Goal: Task Accomplishment & Management: Use online tool/utility

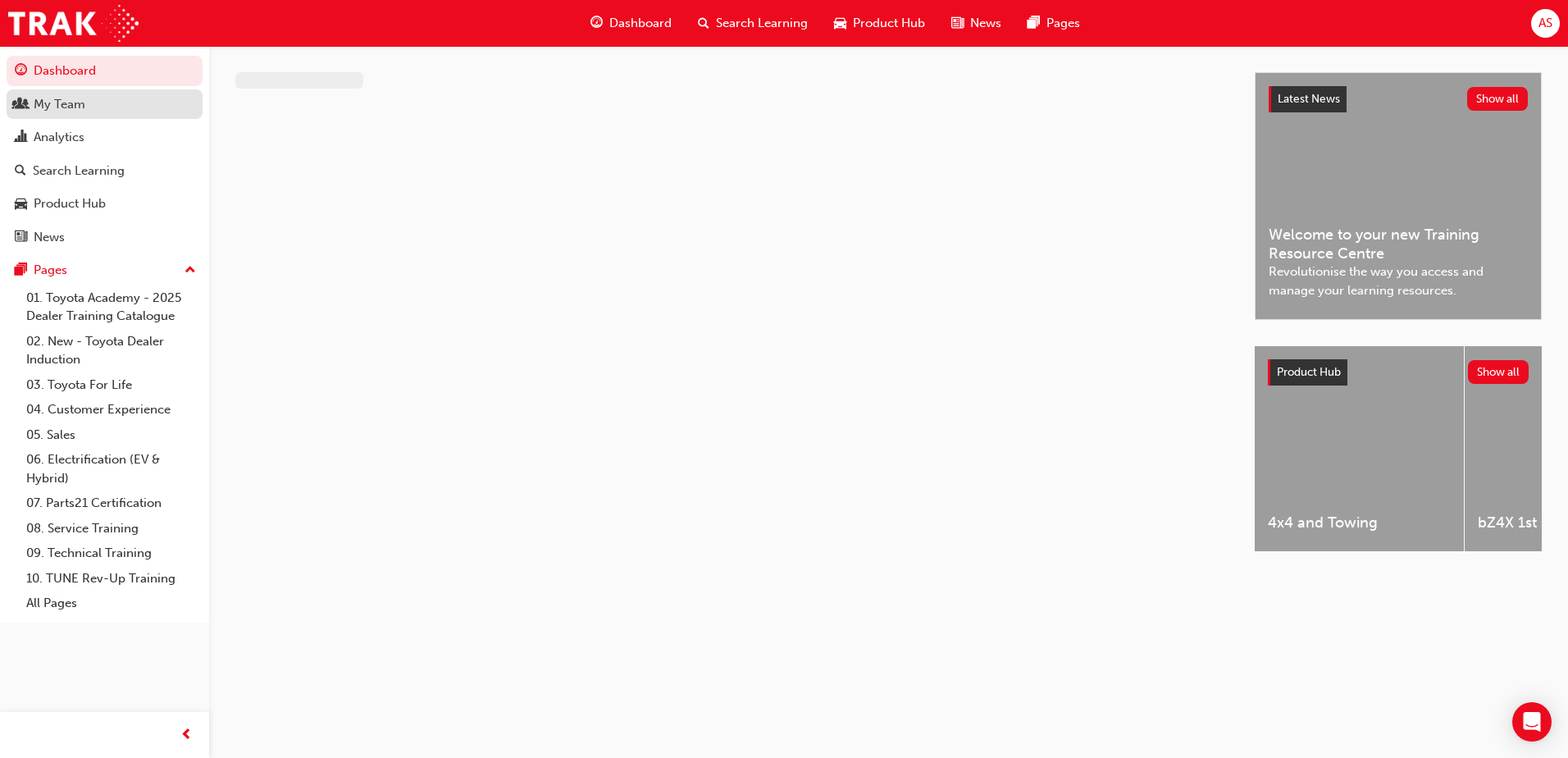
drag, startPoint x: 0, startPoint y: 0, endPoint x: 69, endPoint y: 104, distance: 124.8
click at [69, 104] on div "My Team" at bounding box center [60, 104] width 52 height 19
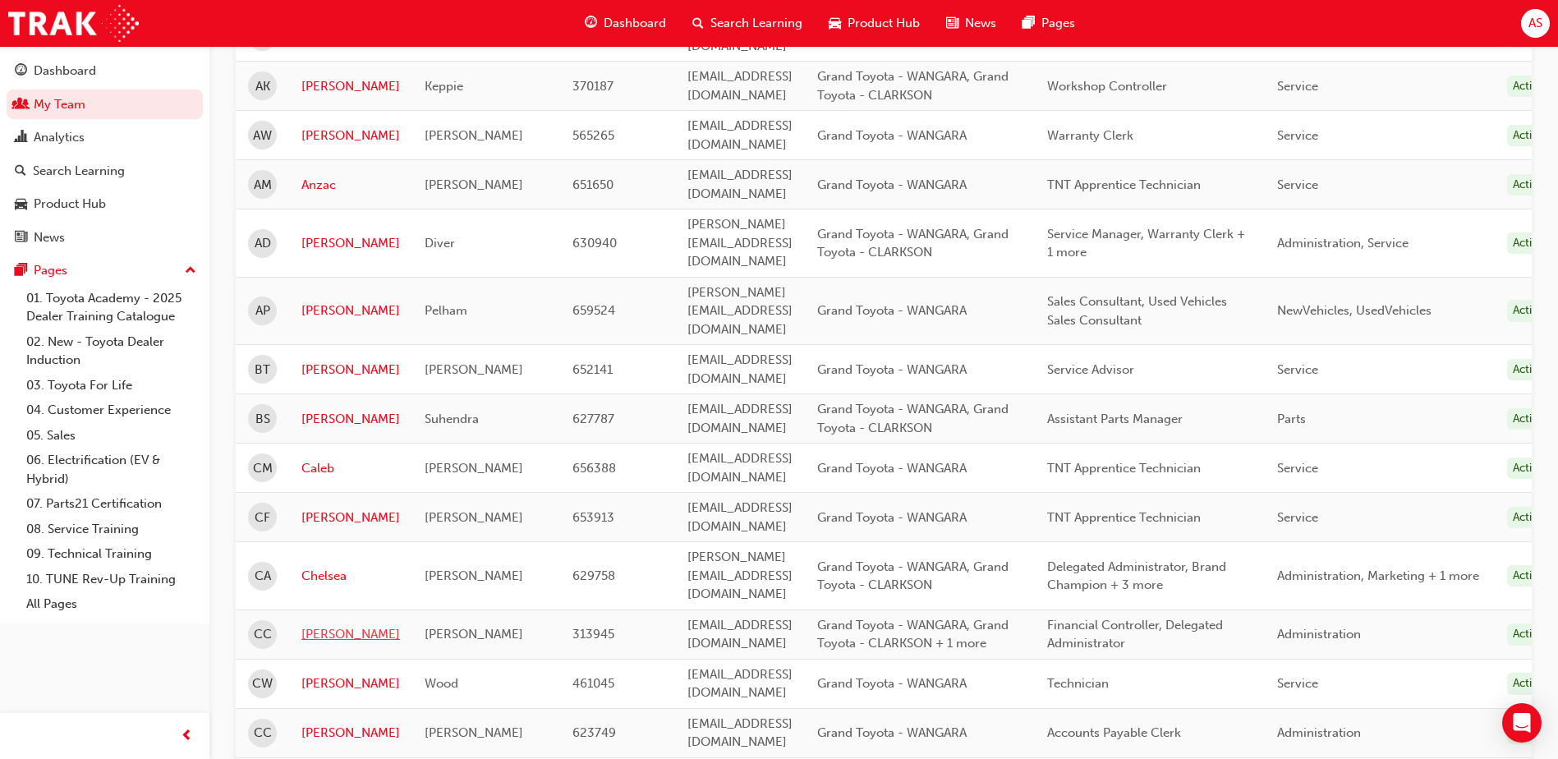
scroll to position [575, 0]
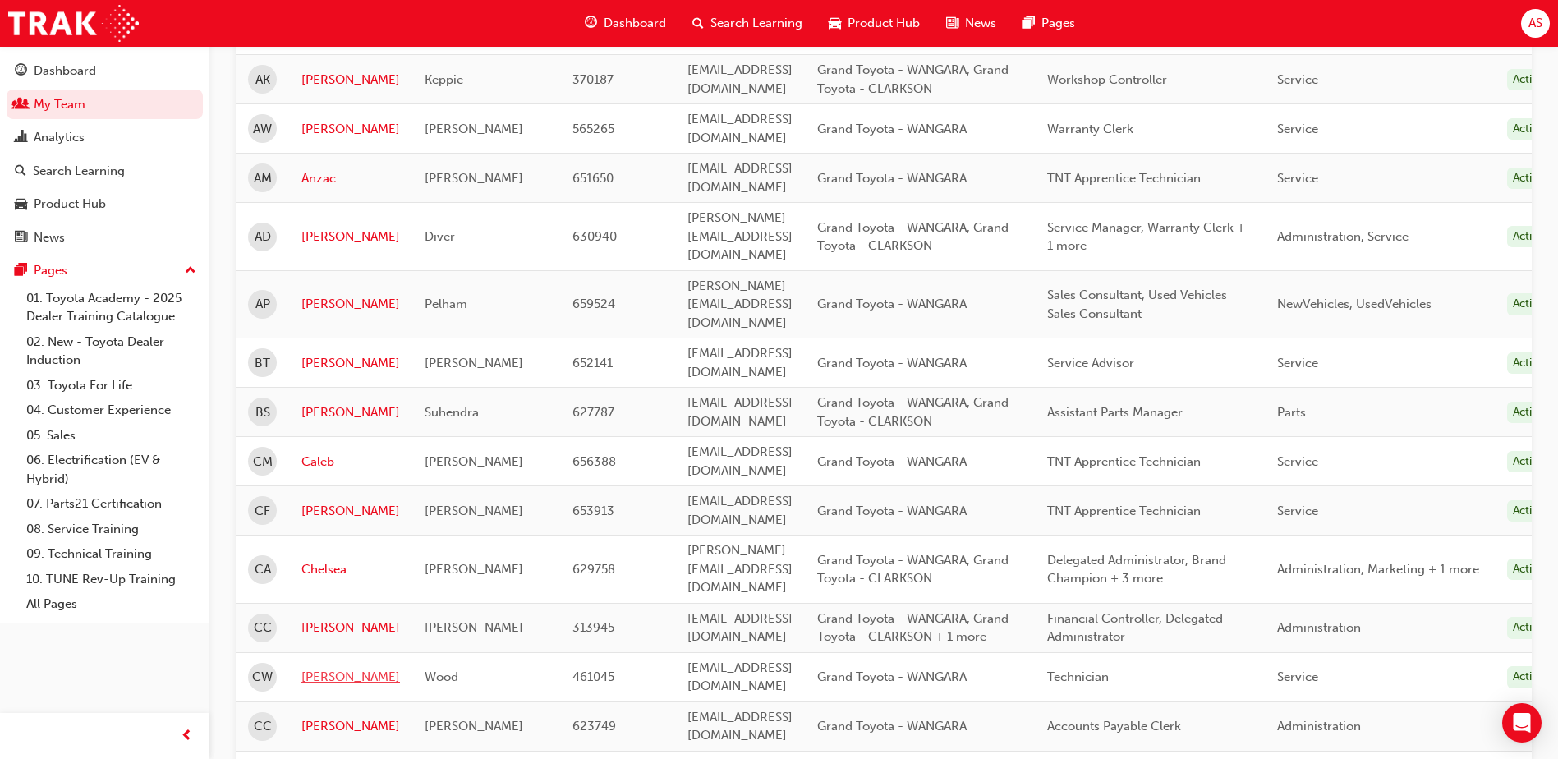
click at [309, 668] on link "[PERSON_NAME]" at bounding box center [350, 677] width 99 height 19
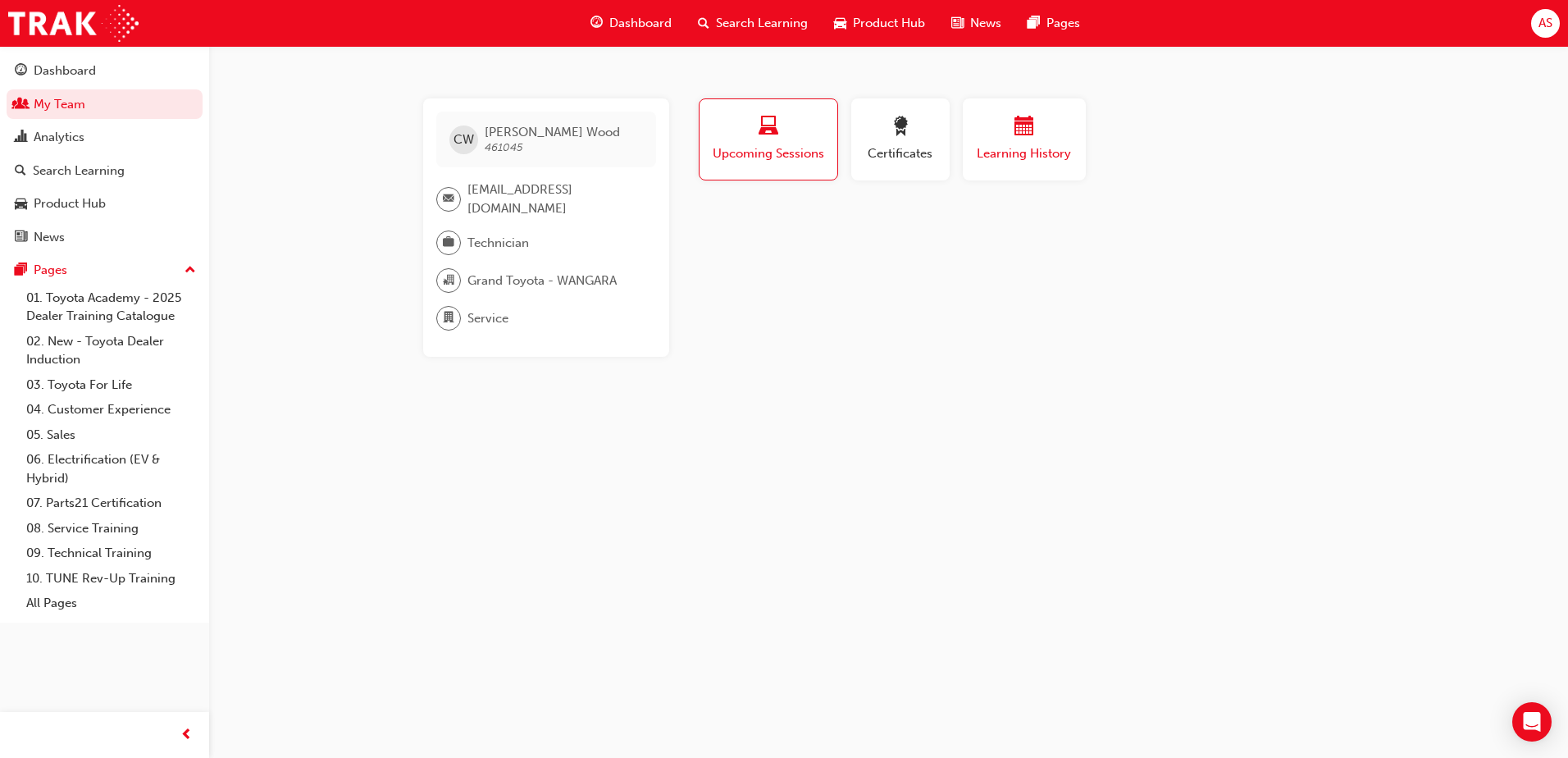
click at [1025, 154] on span "Learning History" at bounding box center [1024, 154] width 99 height 19
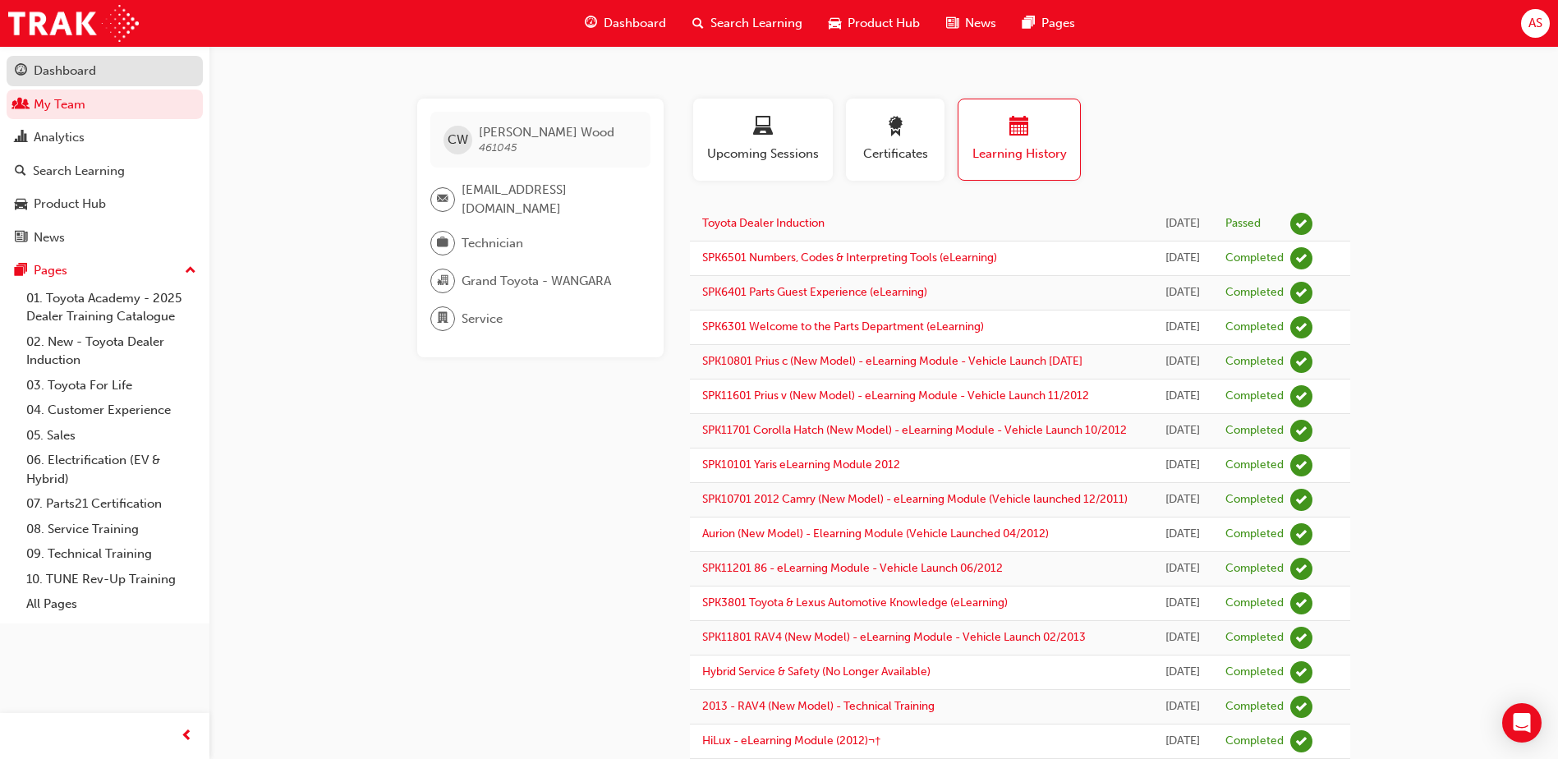
click at [77, 69] on div "Dashboard" at bounding box center [65, 71] width 62 height 19
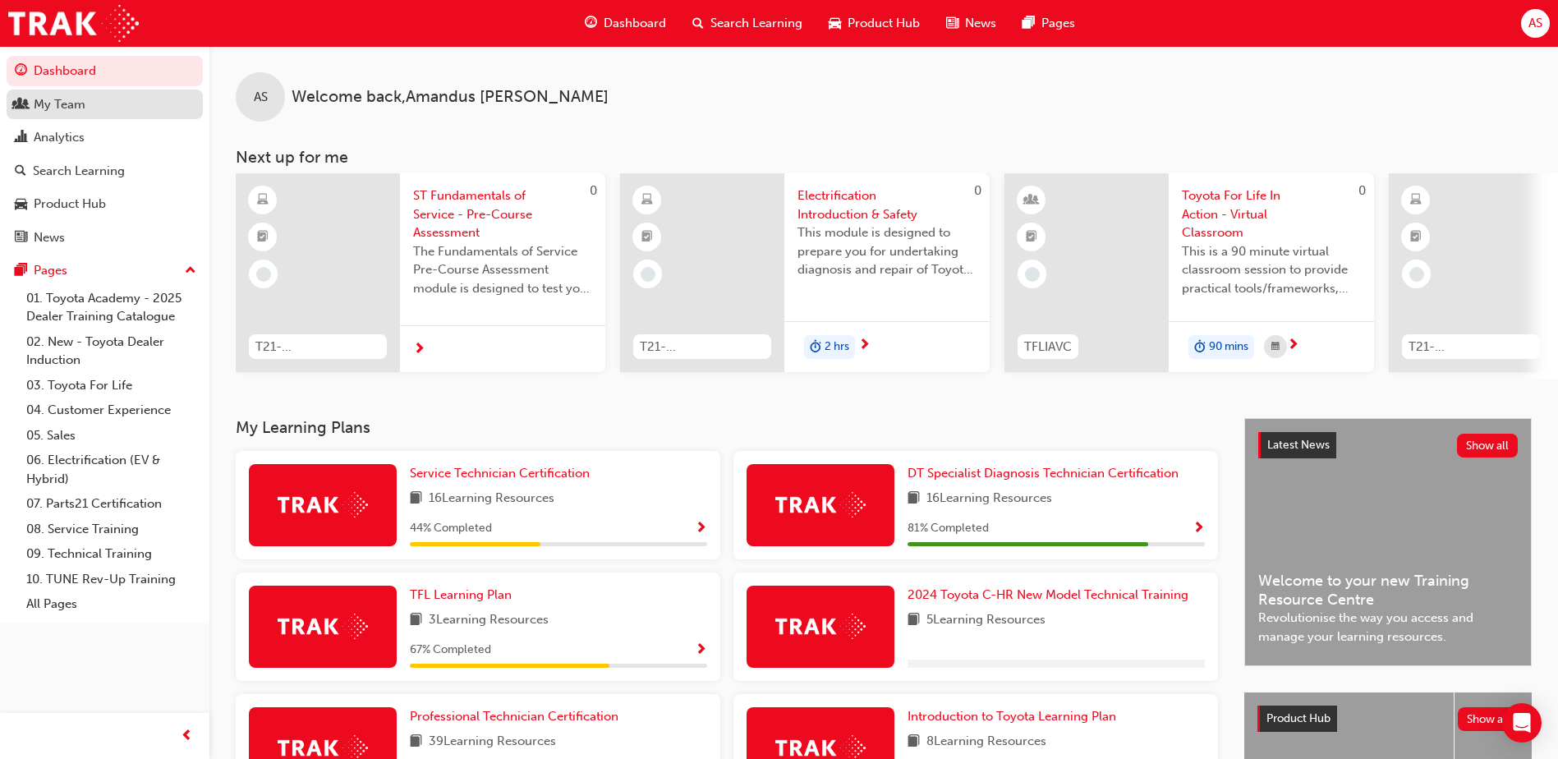
click at [60, 101] on div "My Team" at bounding box center [60, 104] width 52 height 19
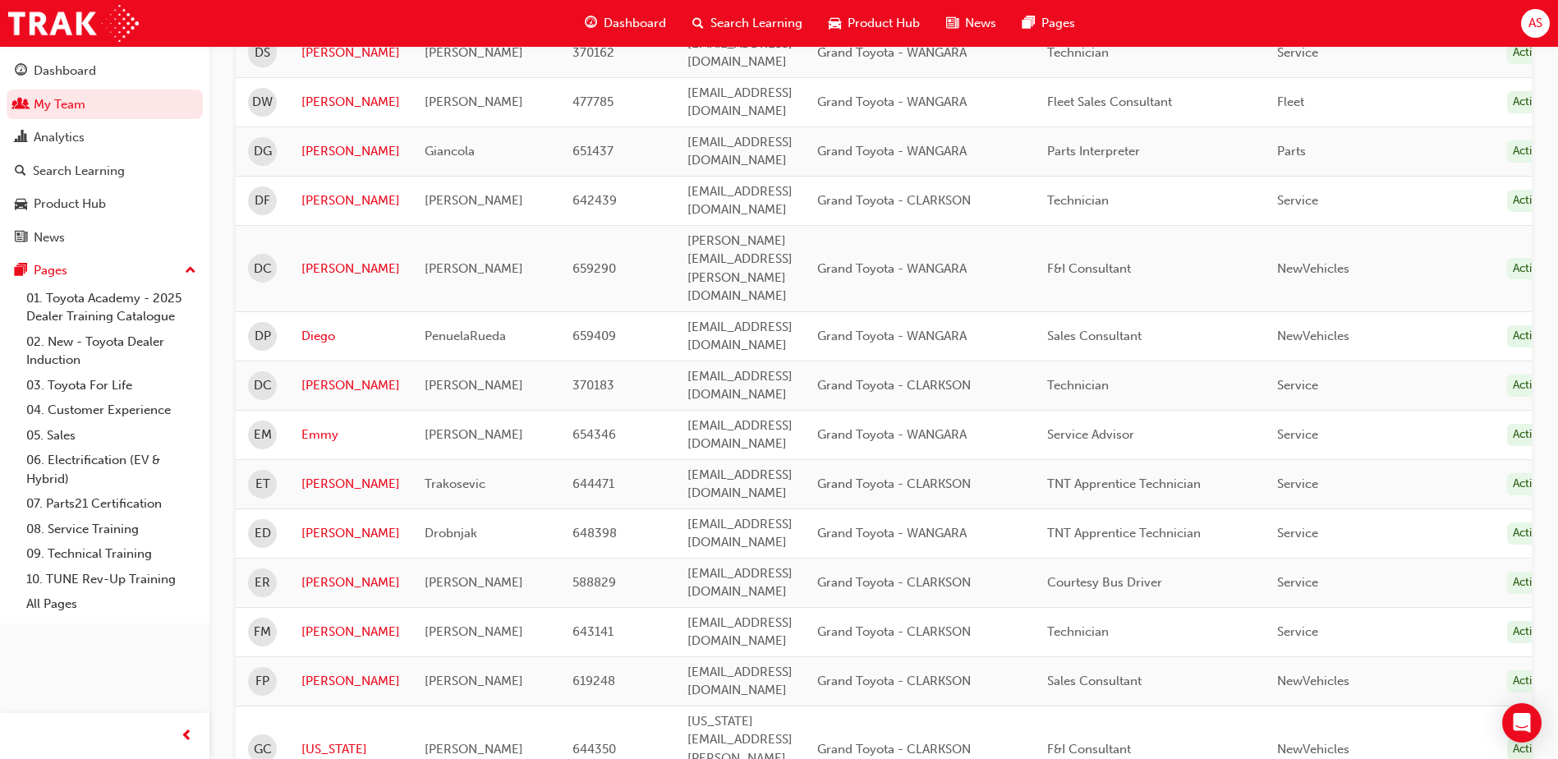
scroll to position [1978, 0]
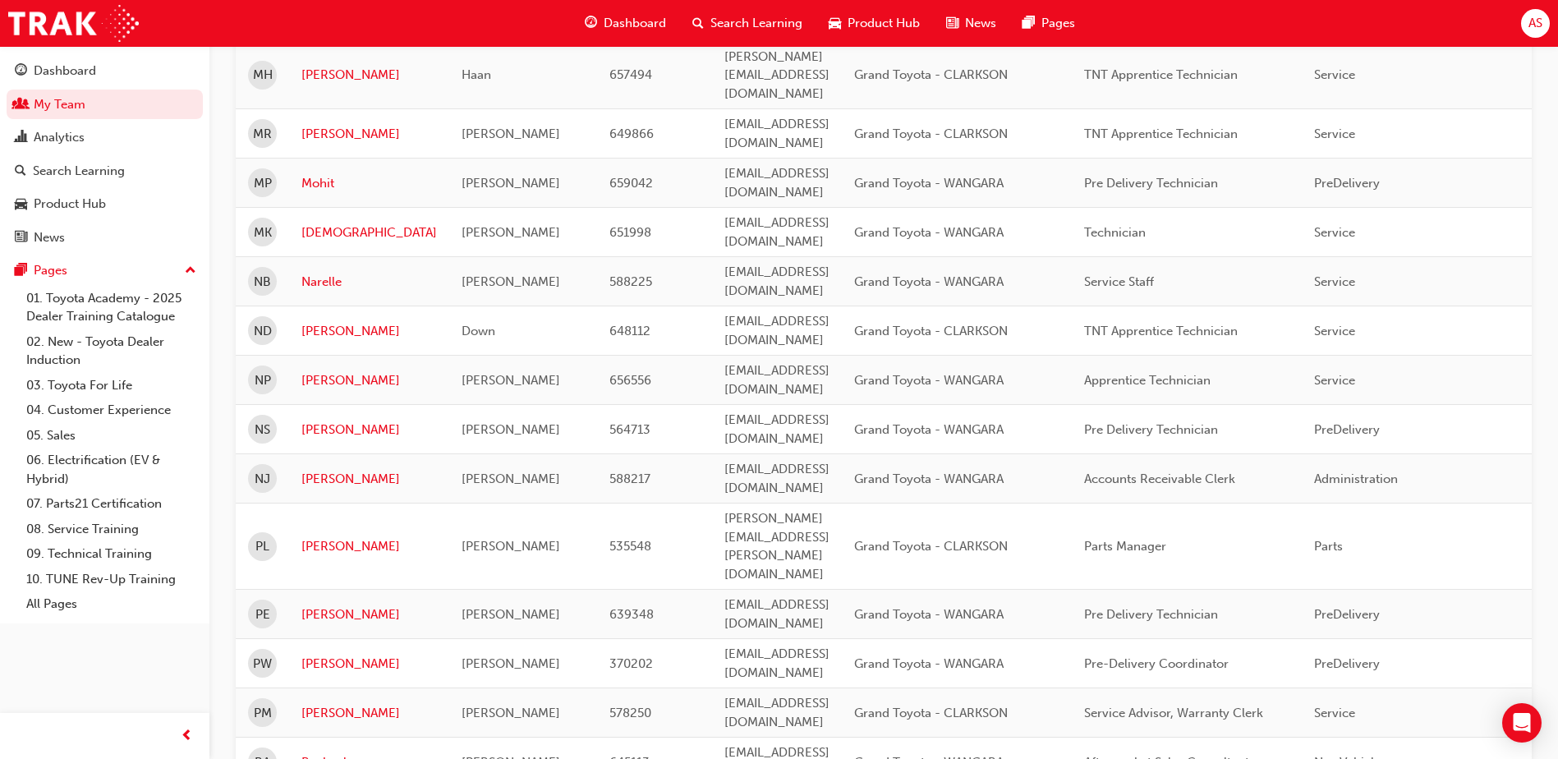
scroll to position [1781, 0]
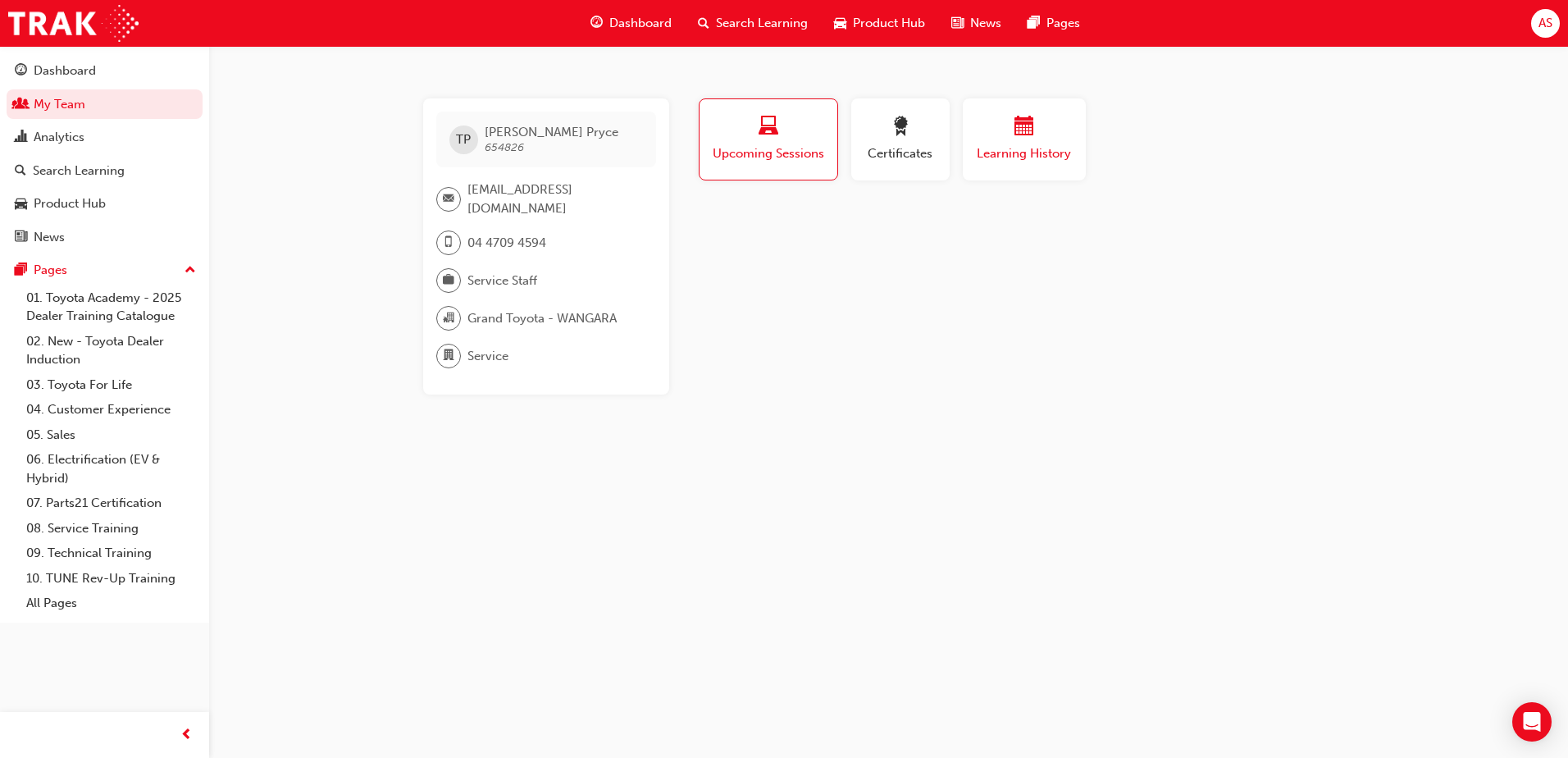
click at [1043, 159] on span "Learning History" at bounding box center [1024, 154] width 99 height 19
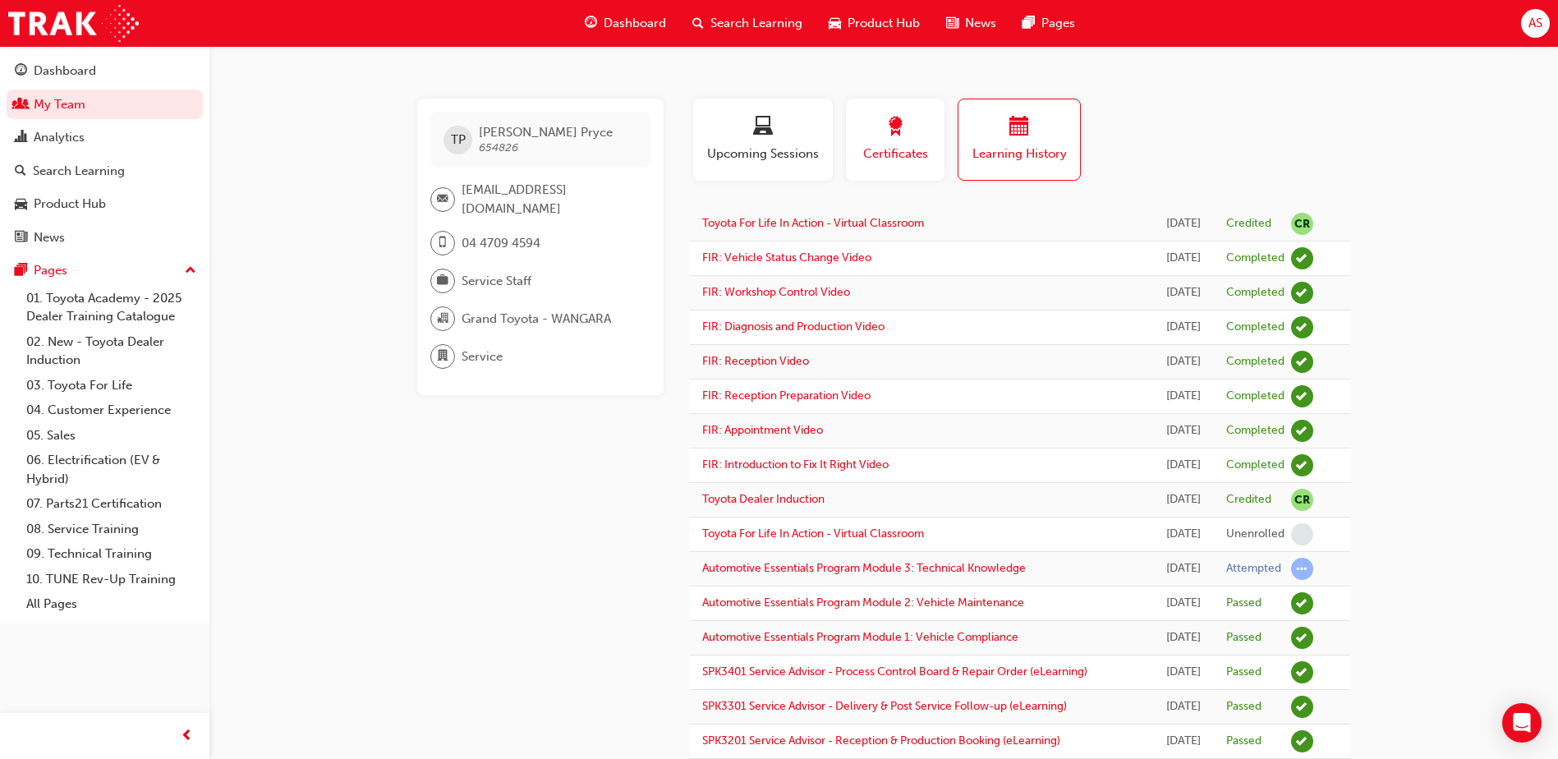
click at [885, 145] on span "Certificates" at bounding box center [895, 154] width 74 height 19
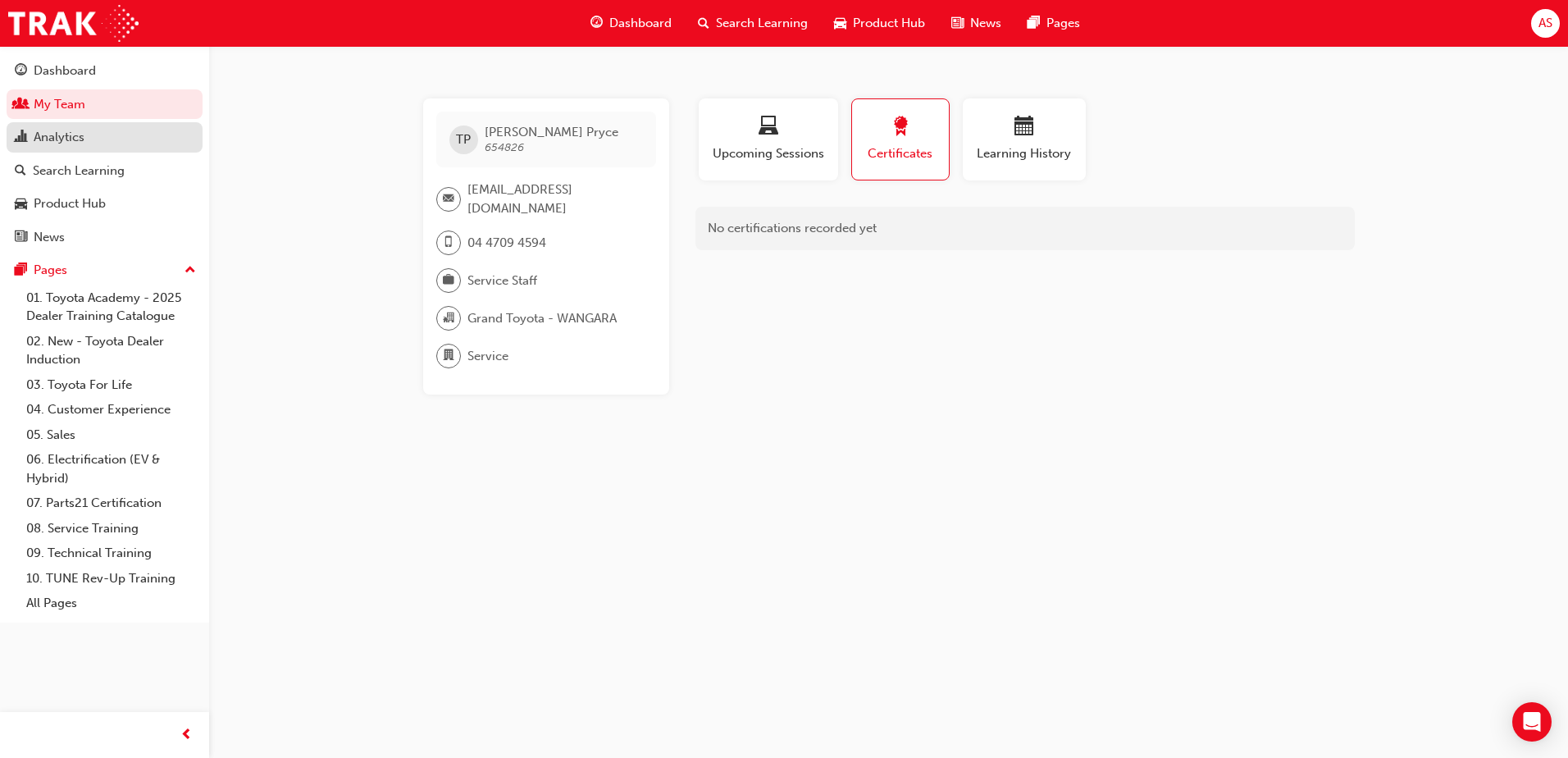
click at [66, 139] on div "Analytics" at bounding box center [59, 137] width 51 height 19
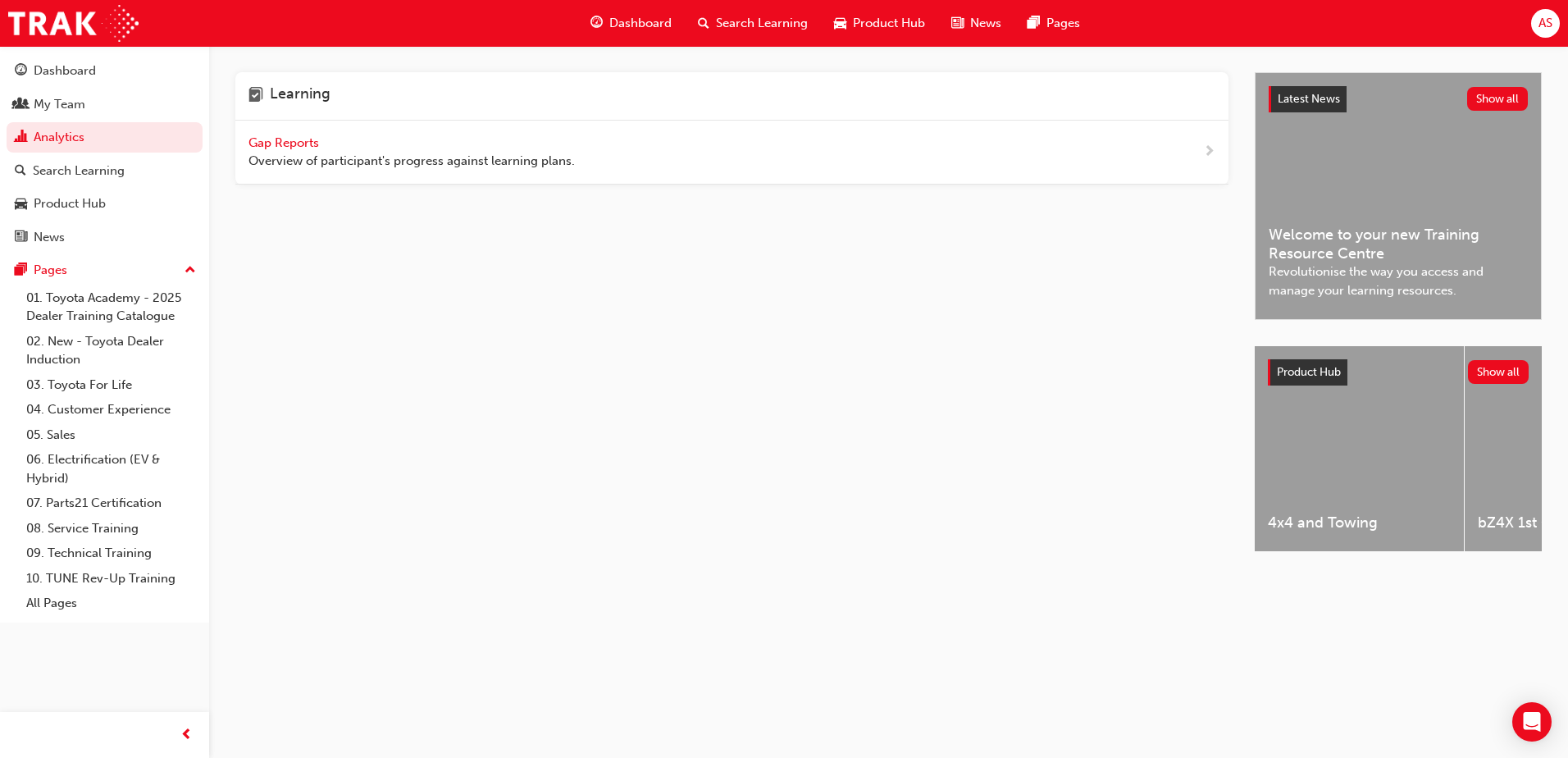
click at [310, 138] on span "Gap Reports" at bounding box center [286, 143] width 74 height 15
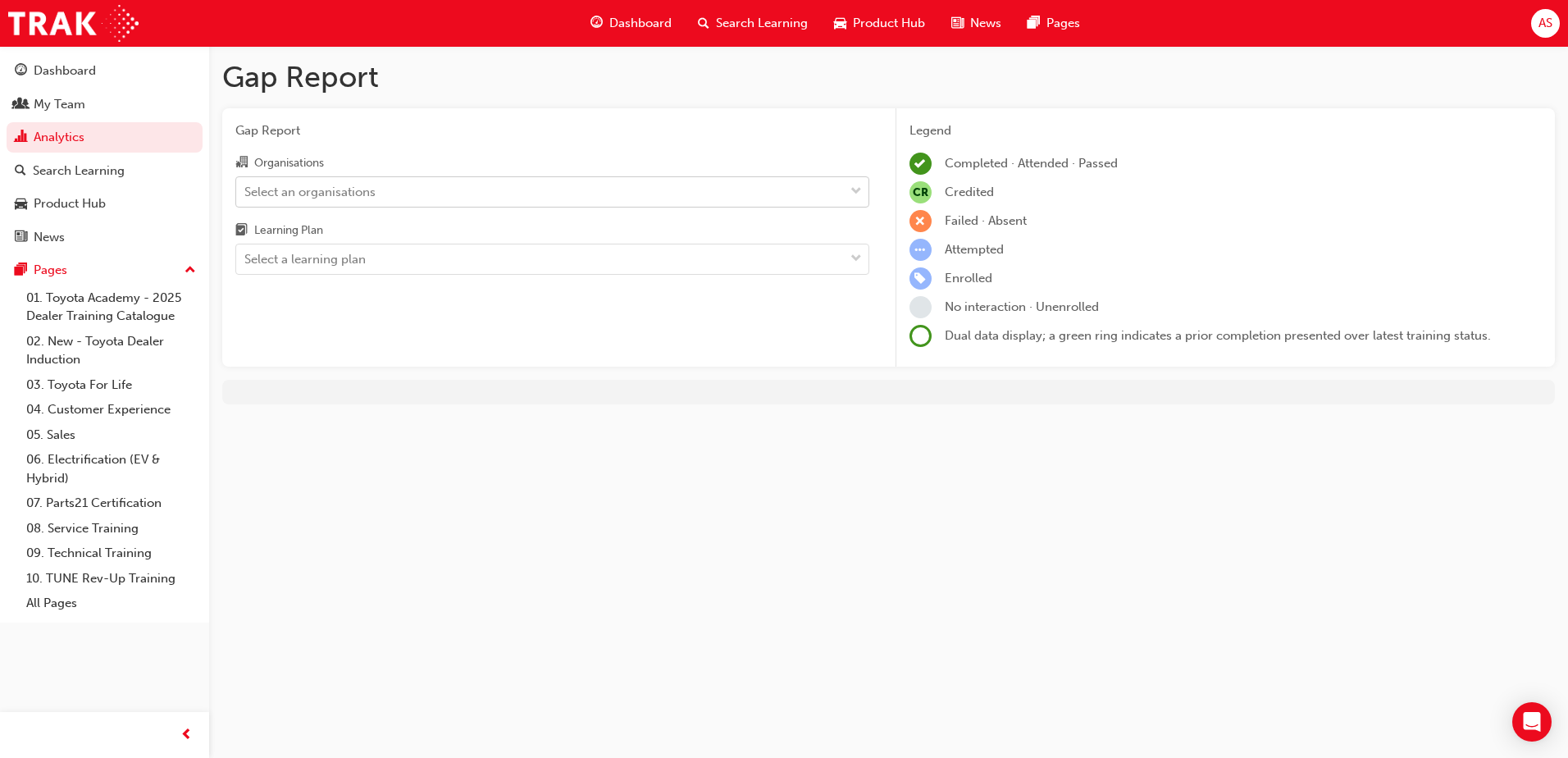
click at [406, 195] on div "Select an organisations" at bounding box center [540, 191] width 608 height 29
click at [246, 195] on input "Organisations Select an organisations" at bounding box center [246, 191] width 2 height 14
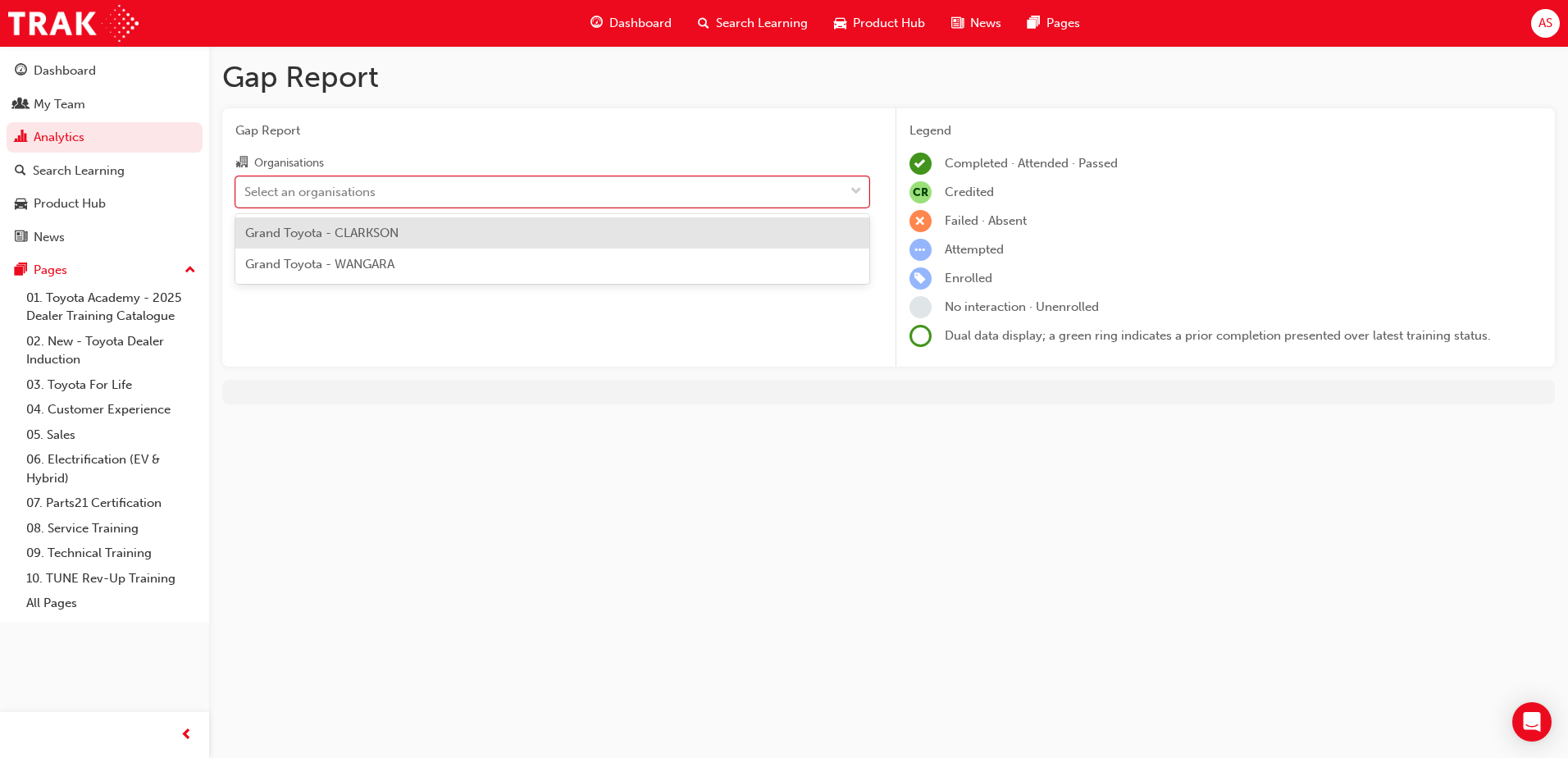
click at [379, 262] on span "Grand Toyota - WANGARA" at bounding box center [320, 264] width 149 height 15
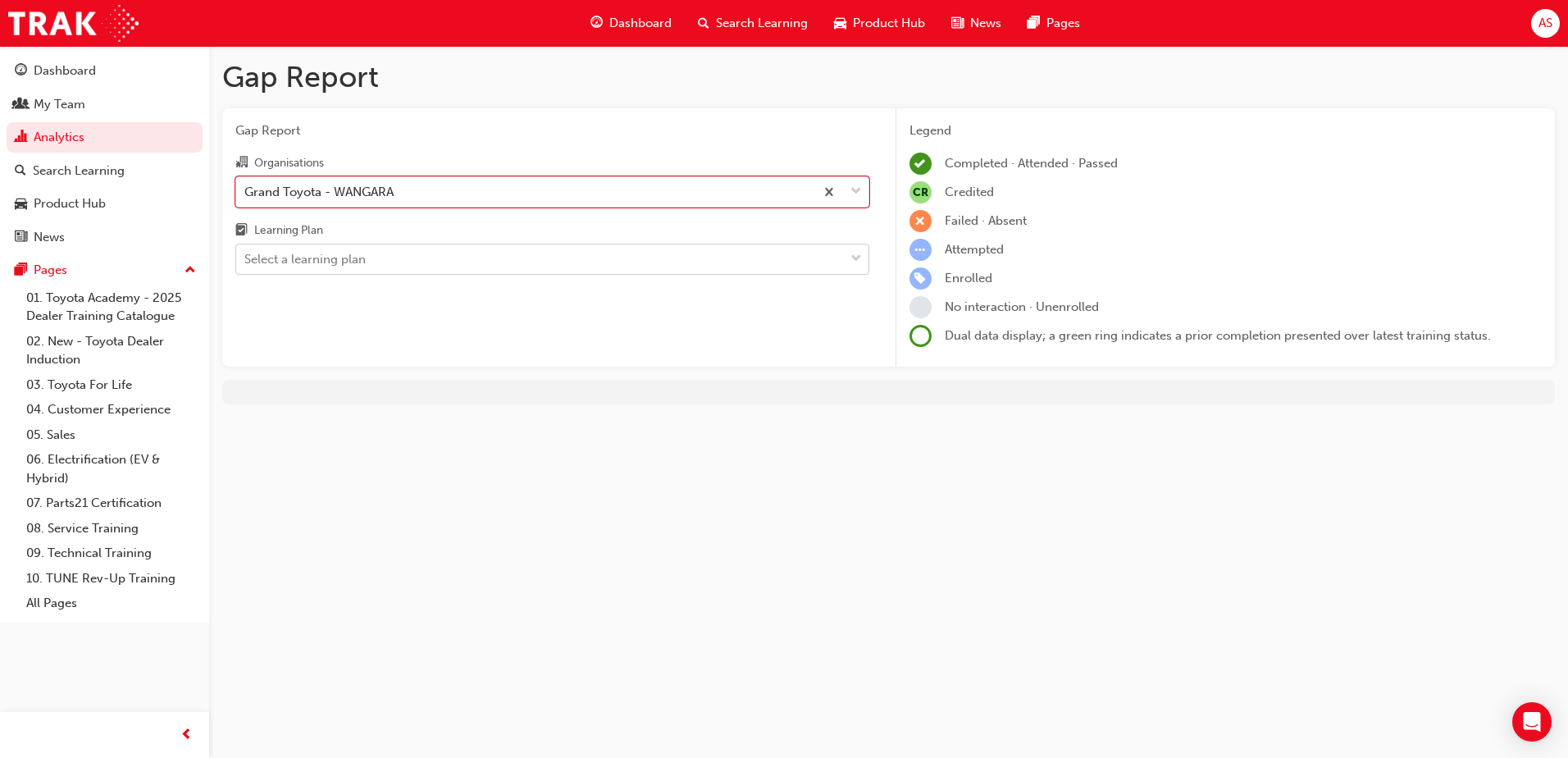
click at [377, 262] on div "Select a learning plan" at bounding box center [540, 260] width 608 height 29
click at [246, 262] on input "Learning Plan Select a learning plan" at bounding box center [246, 259] width 2 height 14
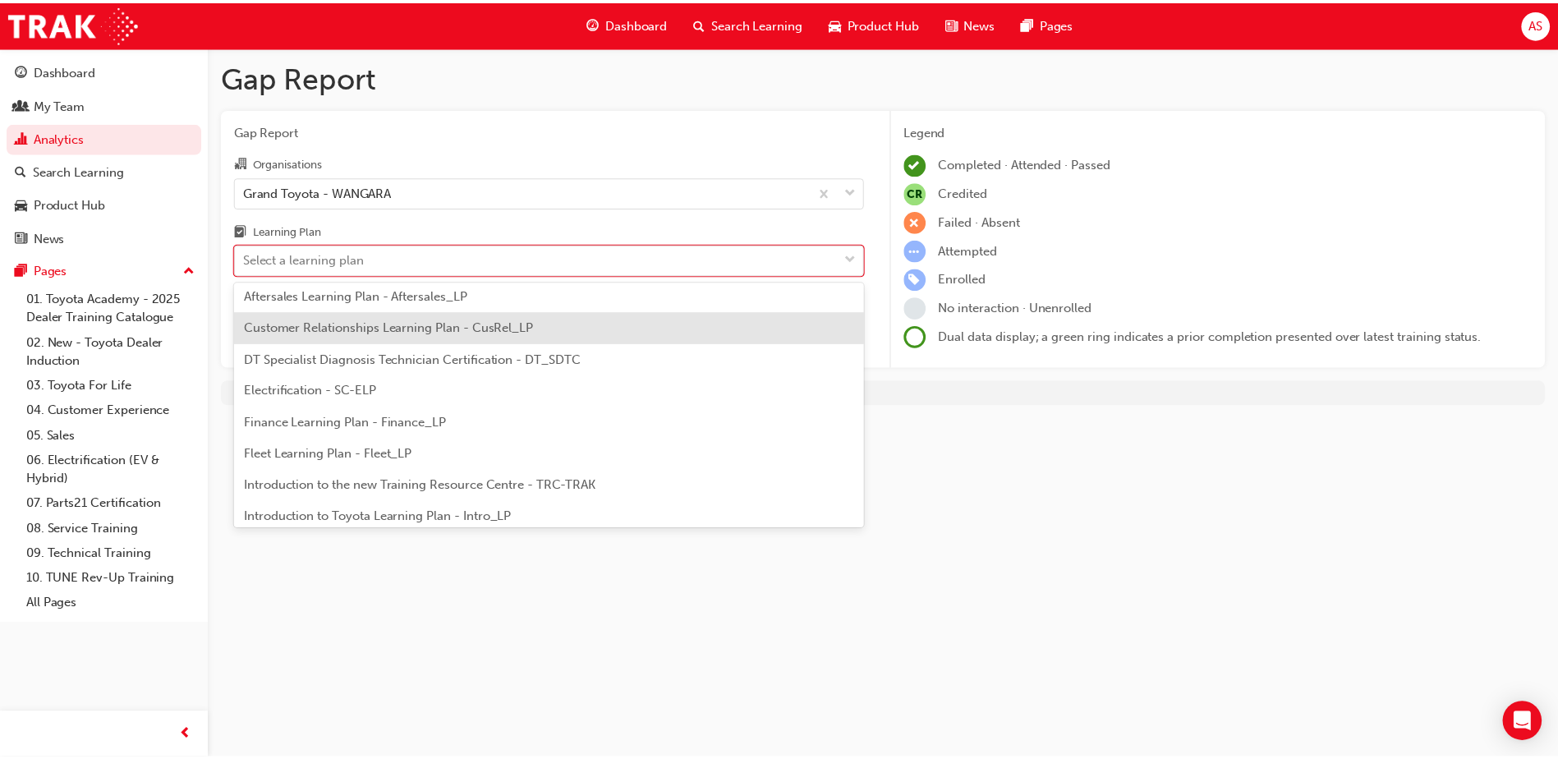
scroll to position [164, 0]
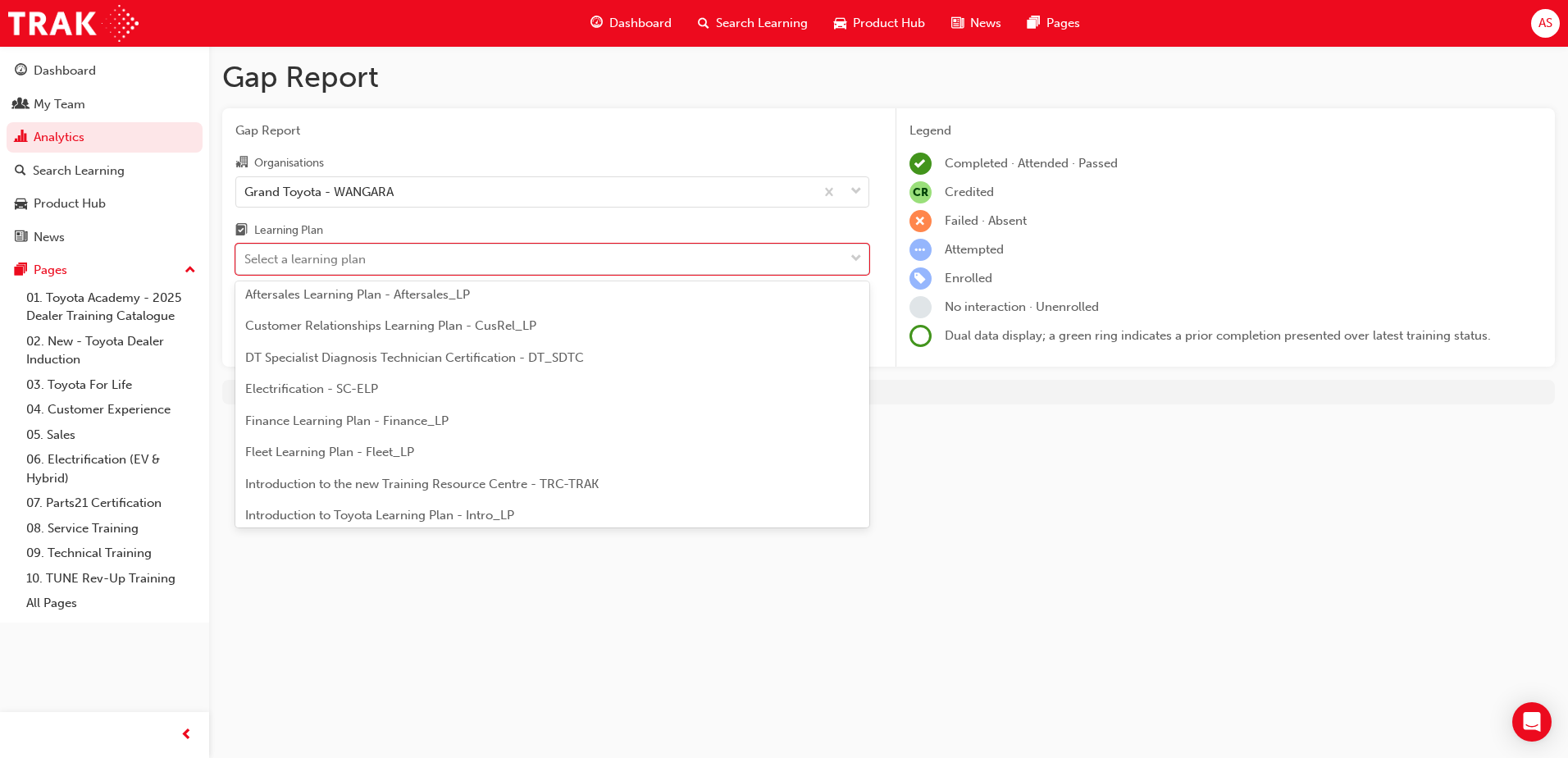
click at [327, 362] on span "DT Specialist Diagnosis Technician Certification - DT_SDTC" at bounding box center [414, 358] width 339 height 15
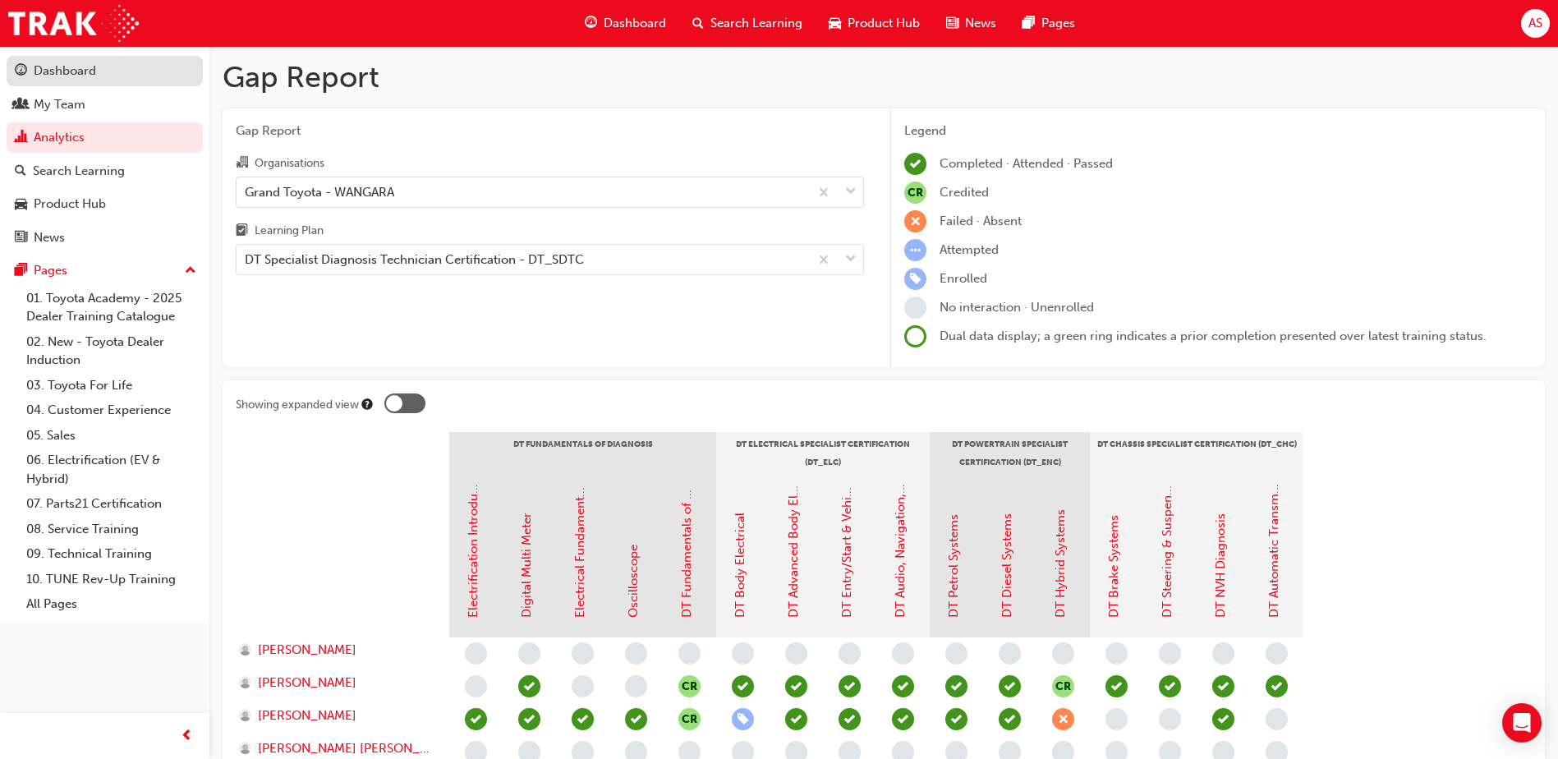
click at [66, 75] on div "Dashboard" at bounding box center [65, 71] width 62 height 19
